Goal: Task Accomplishment & Management: Complete application form

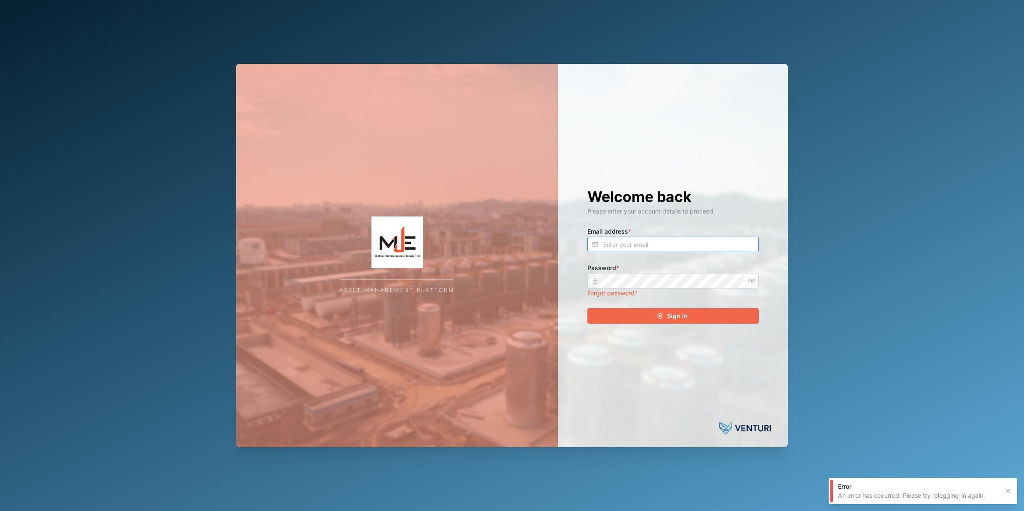
type input "[PERSON_NAME][EMAIL_ADDRESS][DOMAIN_NAME]"
click at [692, 316] on div "Sign In" at bounding box center [672, 315] width 158 height 15
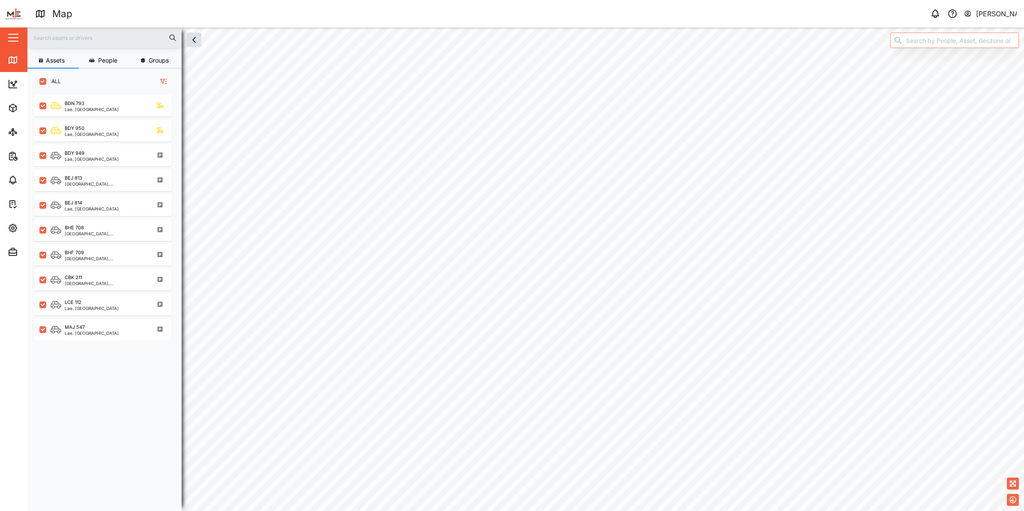
scroll to position [404, 133]
click at [18, 228] on div "Settings" at bounding box center [47, 228] width 78 height 10
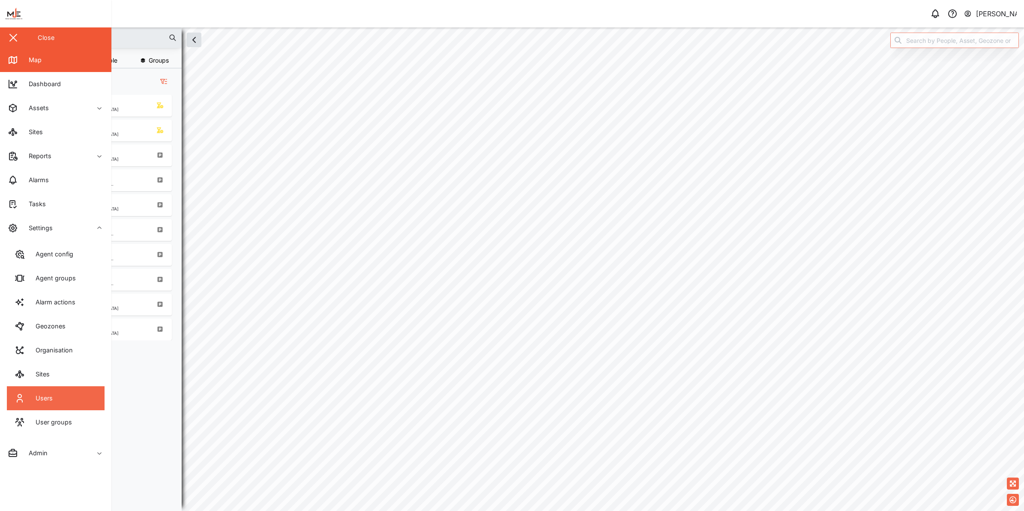
click at [59, 394] on link "Users" at bounding box center [56, 398] width 98 height 24
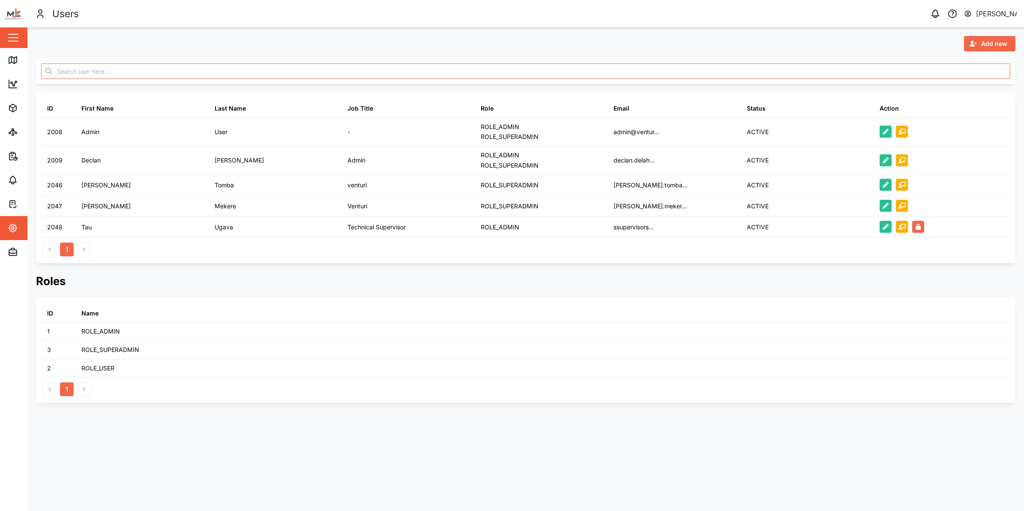
click at [982, 37] on span "Add new" at bounding box center [994, 43] width 26 height 15
click at [977, 79] on div "Platform User" at bounding box center [983, 81] width 50 height 7
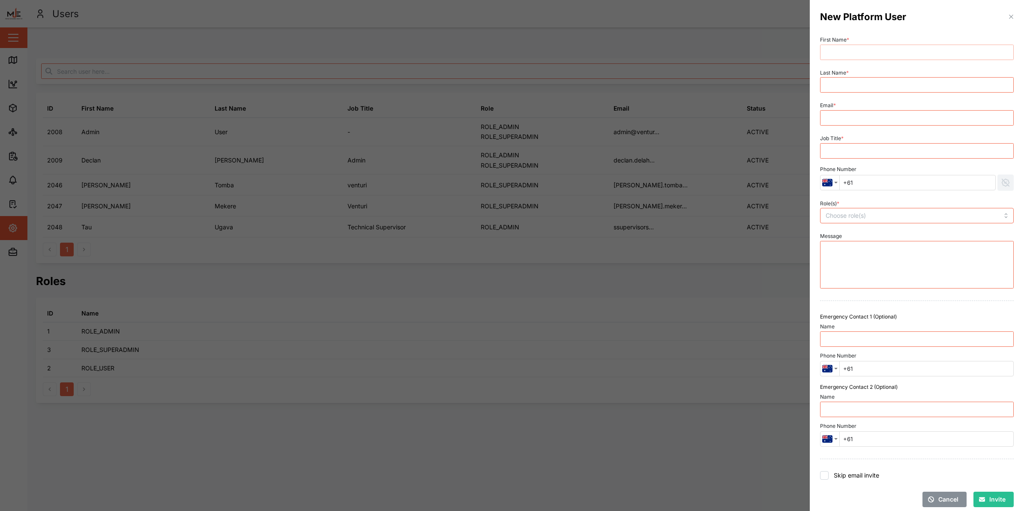
click at [918, 50] on input "First Name *" at bounding box center [917, 52] width 194 height 15
type input "[PERSON_NAME]"
type input "Onsa"
click at [905, 110] on input "Email *" at bounding box center [917, 117] width 194 height 15
paste input "[EMAIL_ADDRESS][DOMAIN_NAME]"
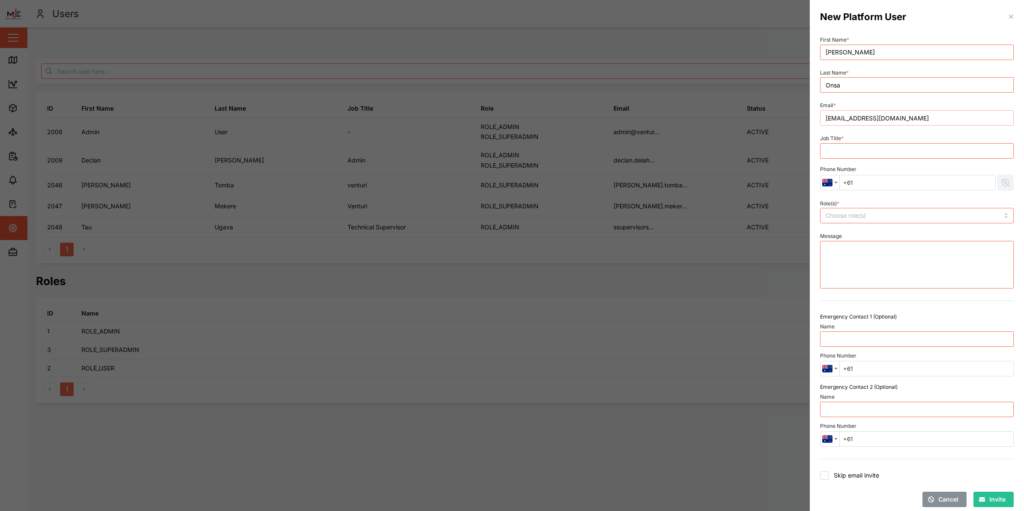
type input "[EMAIL_ADDRESS][DOMAIN_NAME]"
click at [867, 153] on input "Job Title *" at bounding box center [917, 150] width 194 height 15
paste input "Admin &Accounts Officer"
type input "Admin &Accounts Officer"
click at [862, 220] on div at bounding box center [898, 215] width 150 height 15
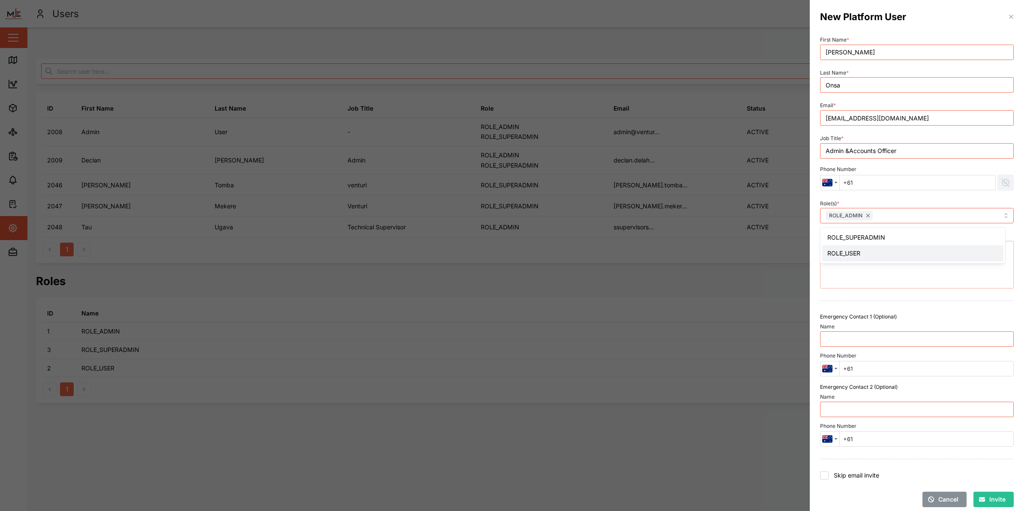
click at [862, 275] on textarea "Message" at bounding box center [917, 265] width 194 height 48
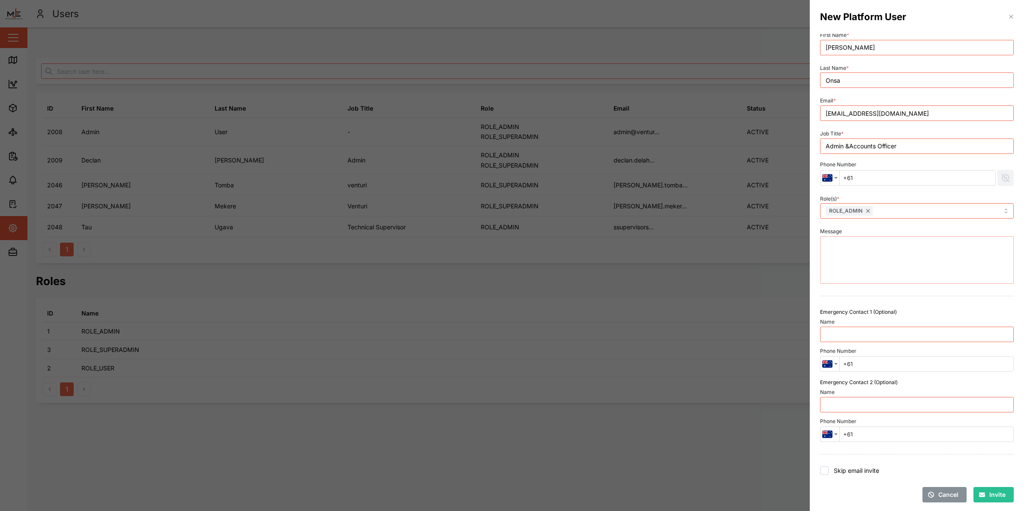
scroll to position [6, 0]
click at [834, 180] on div "Country selector" at bounding box center [829, 176] width 19 height 10
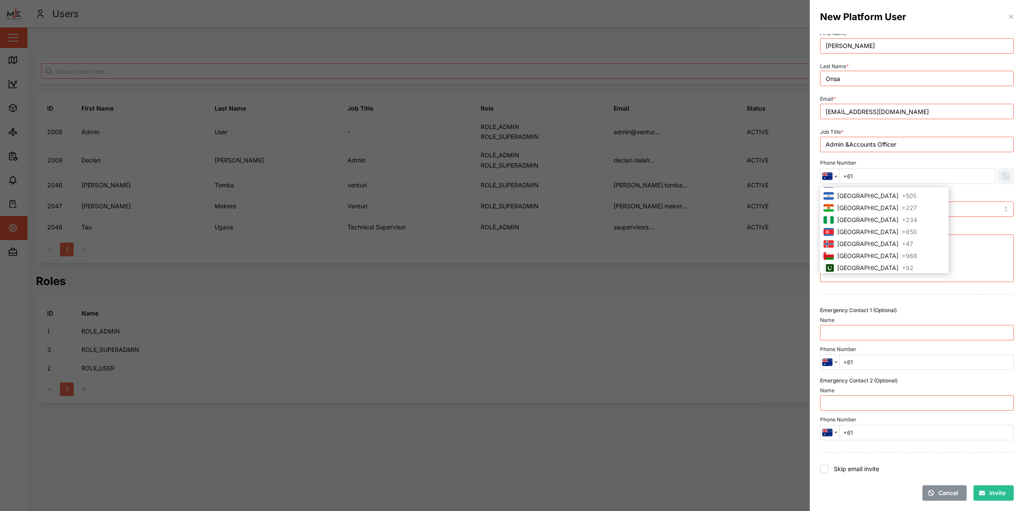
scroll to position [1715, 0]
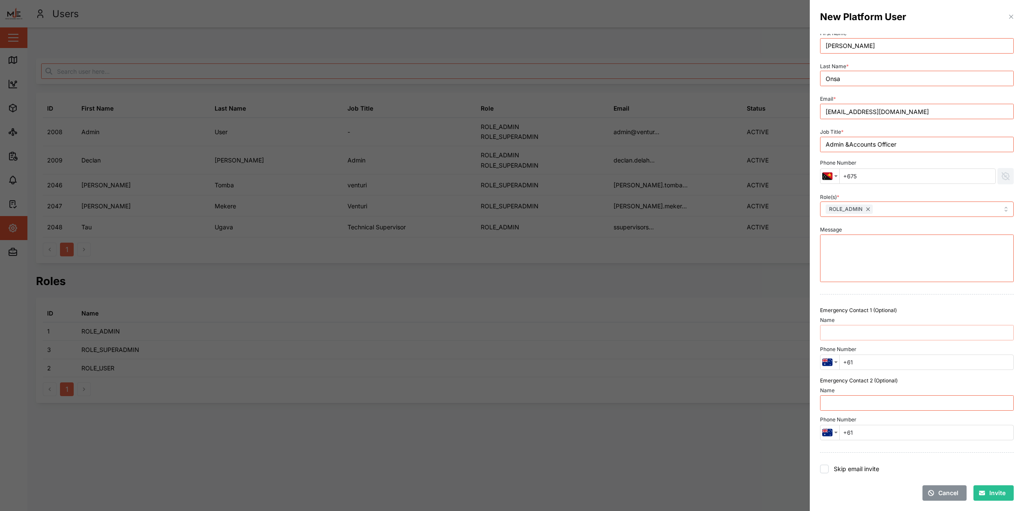
click at [858, 334] on input "Name" at bounding box center [917, 332] width 194 height 15
click at [830, 373] on div "First Name * [PERSON_NAME] Last Name * Onsa Email * [EMAIL_ADDRESS][DOMAIN_NAME…" at bounding box center [917, 264] width 201 height 480
click at [880, 176] on input "+675" at bounding box center [917, 175] width 156 height 15
paste input "71004576"
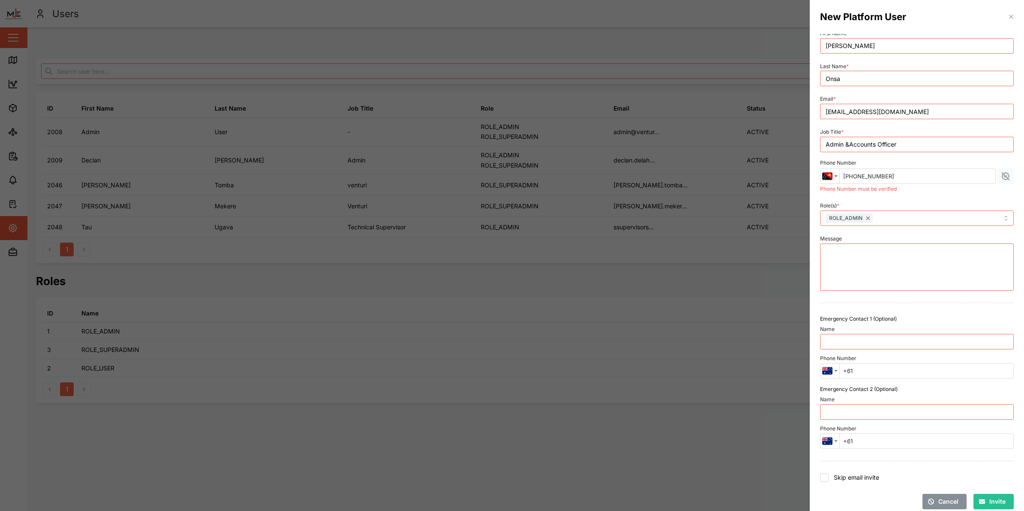
scroll to position [15, 0]
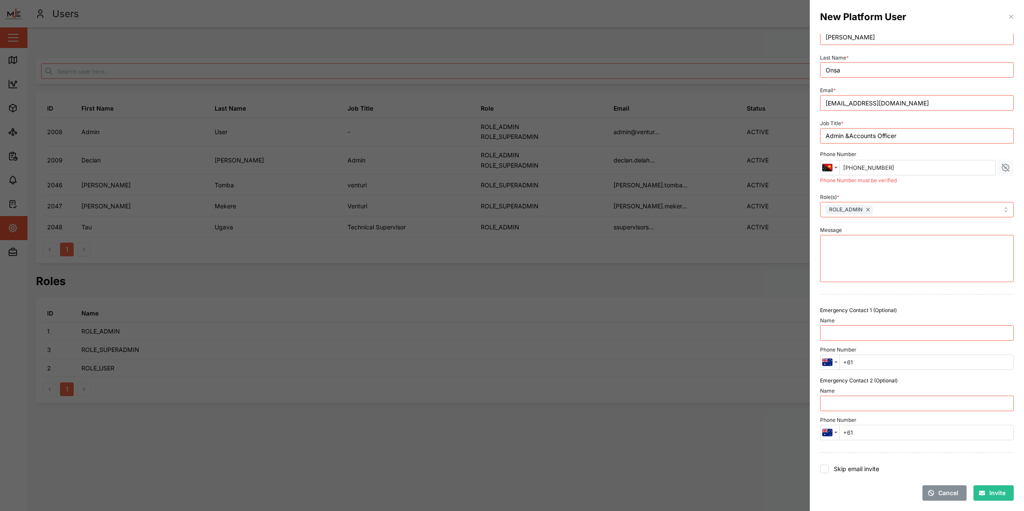
click at [859, 168] on input "[PHONE_NUMBER]" at bounding box center [917, 167] width 156 height 15
drag, startPoint x: 927, startPoint y: 171, endPoint x: 821, endPoint y: 185, distance: 106.3
click at [821, 185] on div "Phone Number [GEOGRAPHIC_DATA] + 93 [GEOGRAPHIC_DATA] + 355 [GEOGRAPHIC_DATA] +…" at bounding box center [917, 167] width 201 height 41
type input "+675"
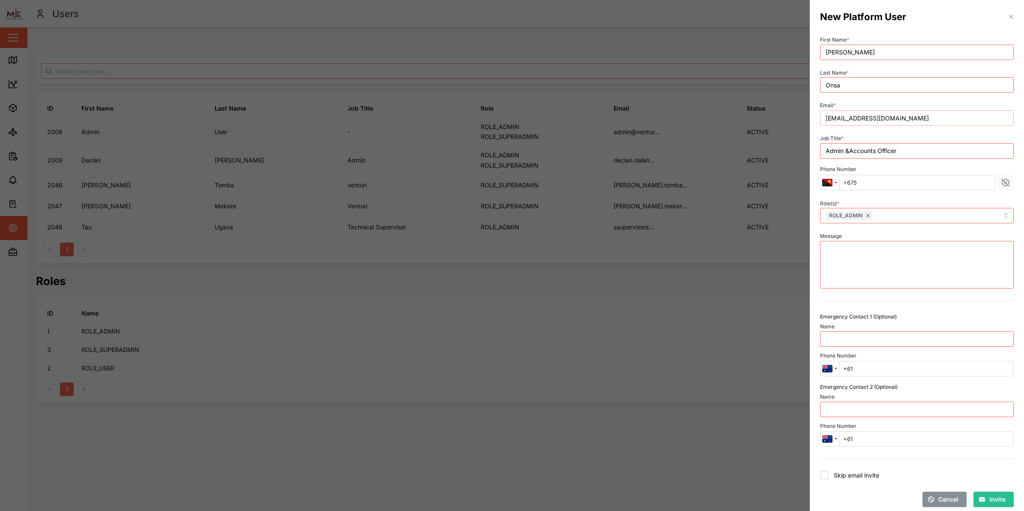
click at [826, 118] on input "[EMAIL_ADDRESS][DOMAIN_NAME]" at bounding box center [917, 117] width 194 height 15
click at [999, 498] on button "Invite" at bounding box center [993, 498] width 40 height 15
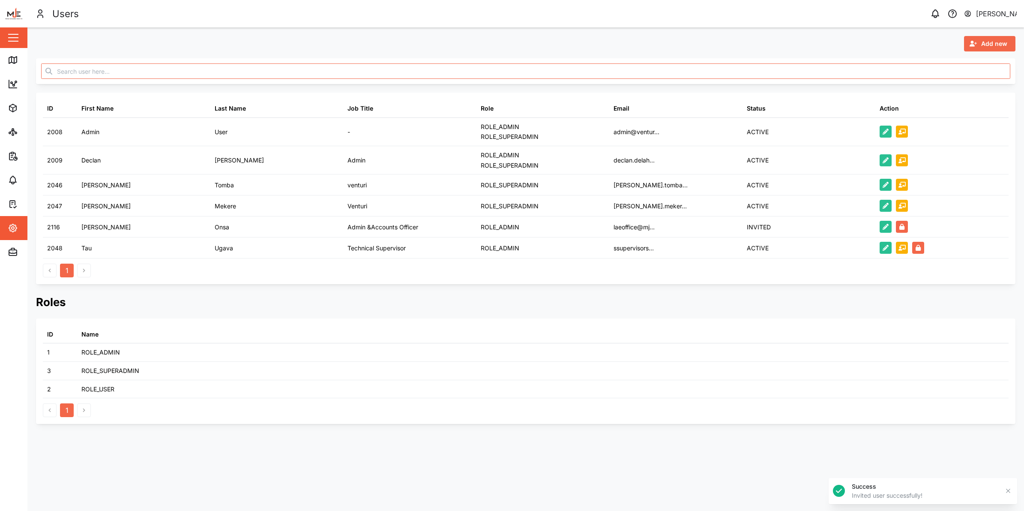
click at [990, 43] on span "Add new" at bounding box center [994, 43] width 26 height 15
click at [990, 81] on div "Platform User" at bounding box center [983, 81] width 50 height 7
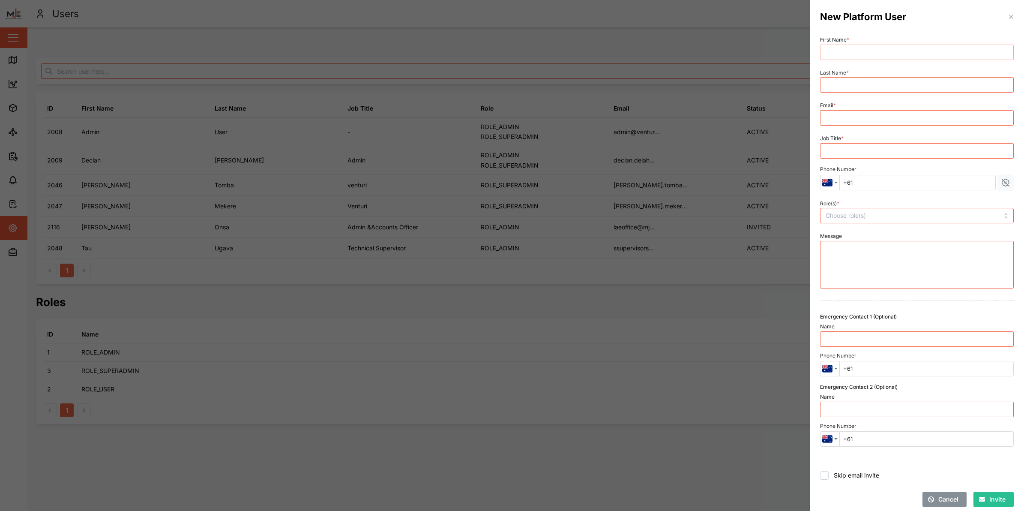
click at [932, 50] on input "First Name *" at bounding box center [917, 52] width 194 height 15
type input "[PERSON_NAME]"
click at [919, 92] on input "Last Name *" at bounding box center [917, 84] width 194 height 15
type input "Waters"
click at [884, 114] on input "Email *" at bounding box center [917, 117] width 194 height 15
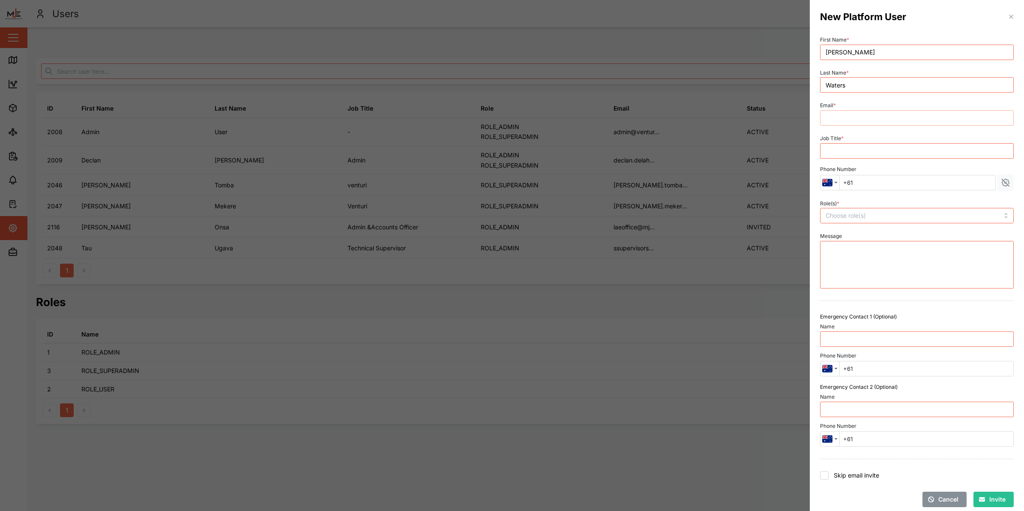
paste input "[EMAIL_ADDRESS][DOMAIN_NAME]"
type input "[EMAIL_ADDRESS][DOMAIN_NAME]"
click at [858, 155] on input "Job Title *" at bounding box center [917, 150] width 194 height 15
type input "L"
type input "Lae Branch Manager"
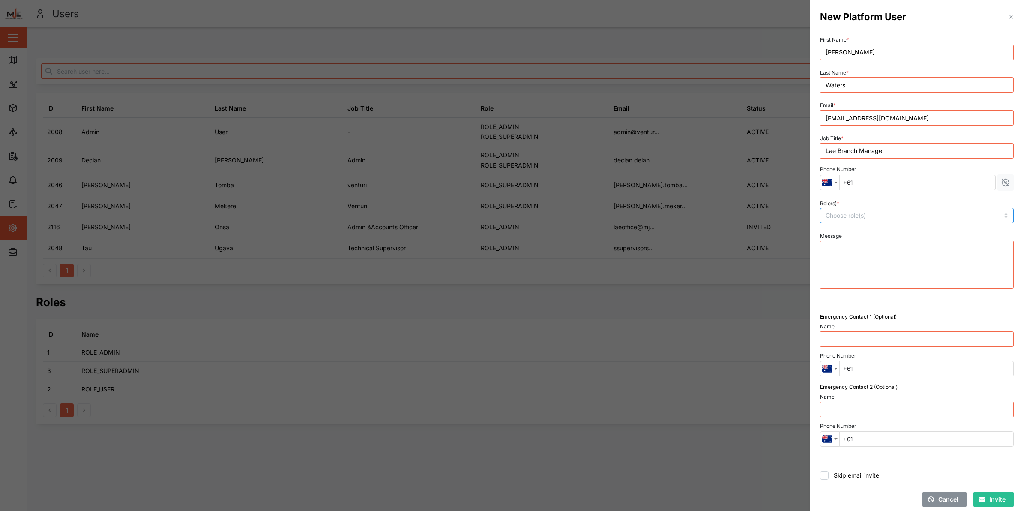
click at [892, 209] on div at bounding box center [898, 215] width 150 height 15
click at [889, 280] on textarea "Message" at bounding box center [917, 265] width 194 height 48
click at [828, 181] on img "Country selector" at bounding box center [827, 182] width 10 height 10
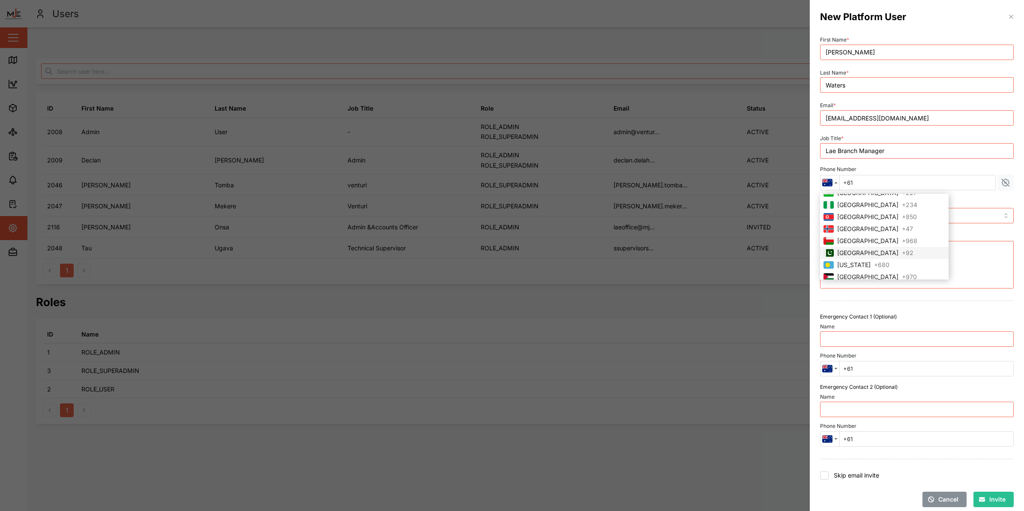
scroll to position [1709, 0]
click at [918, 273] on li "[GEOGRAPHIC_DATA] + 675" at bounding box center [884, 279] width 129 height 12
type input "+675"
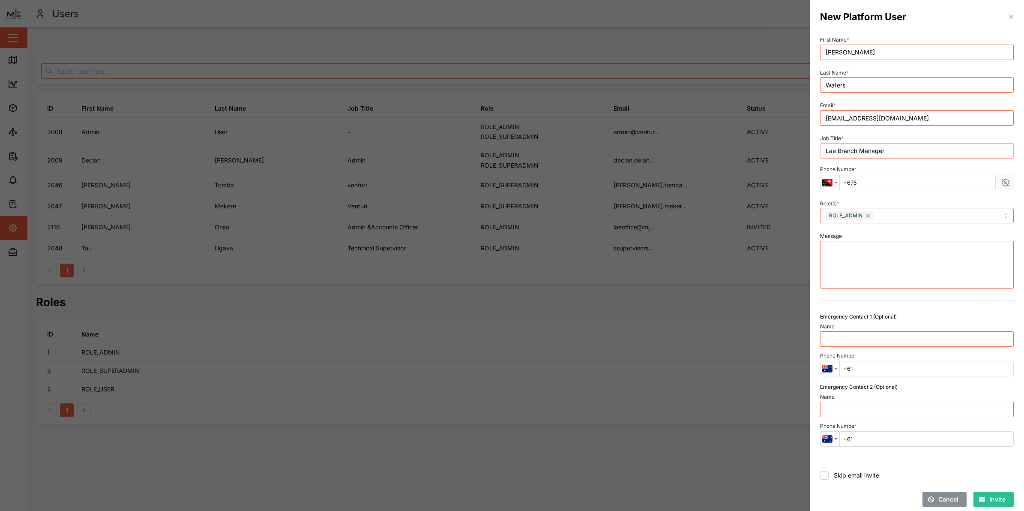
drag, startPoint x: 839, startPoint y: 151, endPoint x: 807, endPoint y: 151, distance: 32.1
click at [807, 510] on div "New Platform User First Name * [PERSON_NAME] Last Name * [PERSON_NAME] Email * …" at bounding box center [512, 511] width 1024 height 0
click at [880, 153] on input "Branch Manager" at bounding box center [917, 150] width 194 height 15
type input "Branch Manager - Lae"
click at [989, 500] on span "Invite" at bounding box center [997, 499] width 16 height 15
